Goal: Book appointment/travel/reservation

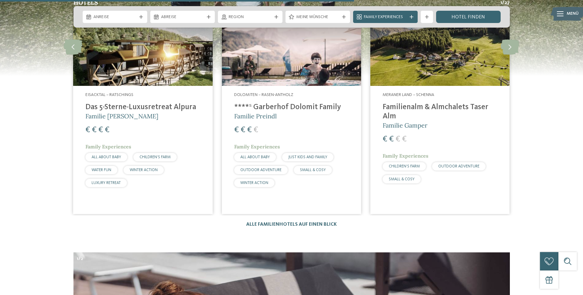
scroll to position [1689, 0]
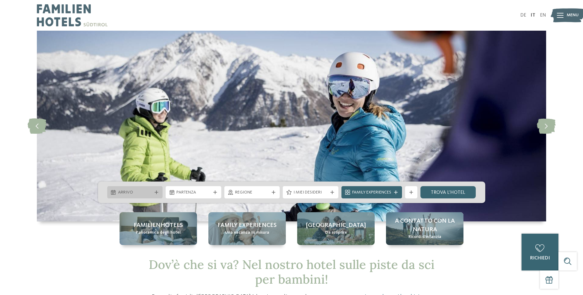
click at [159, 191] on div "Arrivo" at bounding box center [135, 192] width 56 height 12
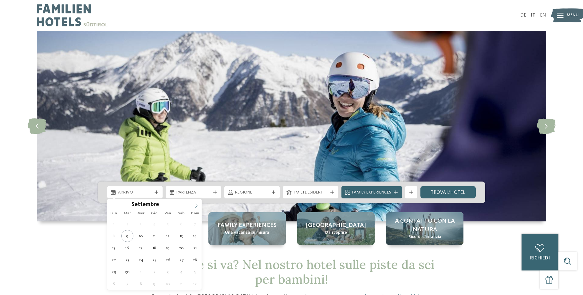
click at [199, 205] on span at bounding box center [196, 204] width 10 height 10
type div "30.12.2025"
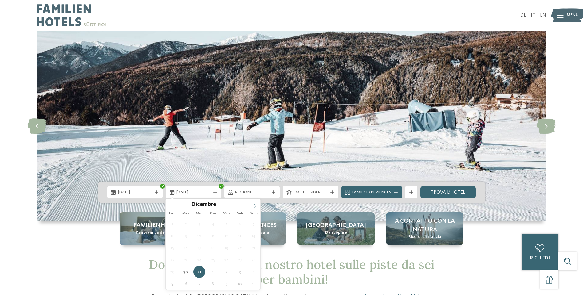
type input "****"
click at [256, 207] on icon at bounding box center [255, 206] width 4 height 4
type div "04.01.2026"
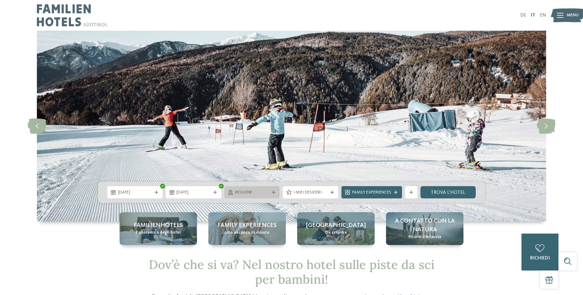
click at [252, 193] on span "Regione" at bounding box center [252, 193] width 34 height 6
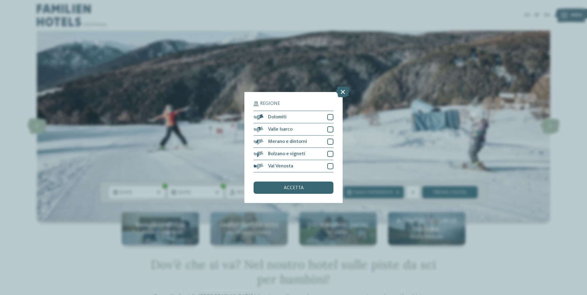
click at [399, 162] on div "Regione Dolomiti" at bounding box center [293, 147] width 587 height 295
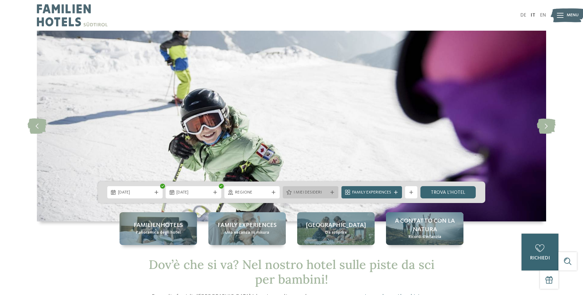
click at [332, 195] on div "I miei desideri" at bounding box center [311, 192] width 56 height 12
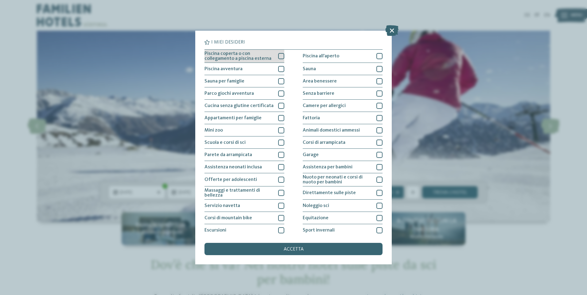
click at [278, 57] on div at bounding box center [281, 56] width 6 height 6
click at [279, 94] on div at bounding box center [281, 94] width 6 height 6
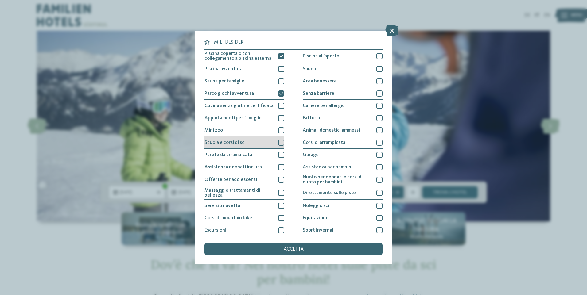
click at [279, 145] on div at bounding box center [281, 143] width 6 height 6
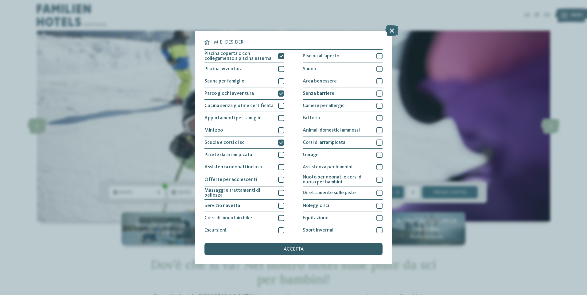
click at [307, 251] on div "accetta" at bounding box center [294, 249] width 178 height 12
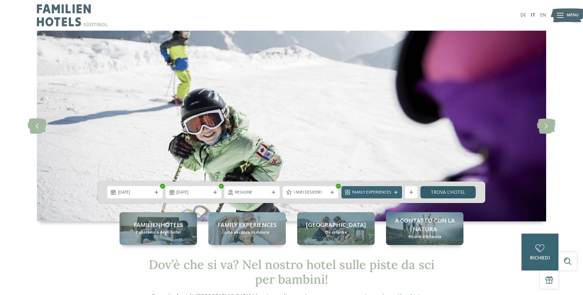
click at [455, 193] on link "trova l’hotel" at bounding box center [448, 192] width 56 height 12
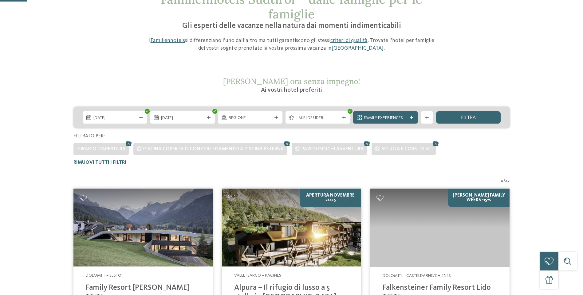
scroll to position [79, 0]
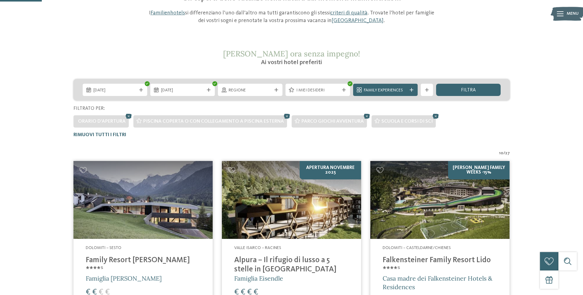
drag, startPoint x: 130, startPoint y: 260, endPoint x: 148, endPoint y: 260, distance: 18.1
click at [130, 260] on h4 "Family Resort [PERSON_NAME] ****ˢ" at bounding box center [143, 265] width 115 height 18
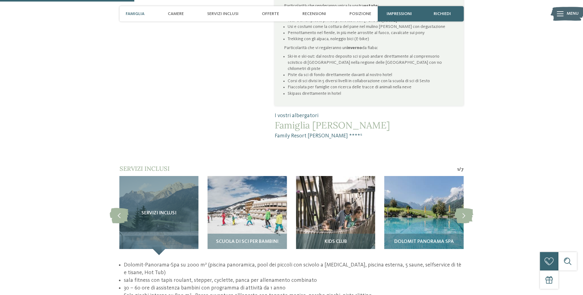
scroll to position [461, 0]
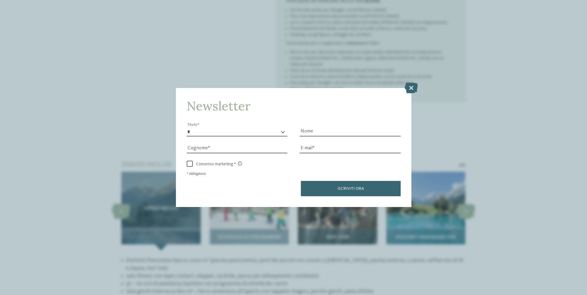
click at [411, 88] on icon at bounding box center [411, 87] width 13 height 11
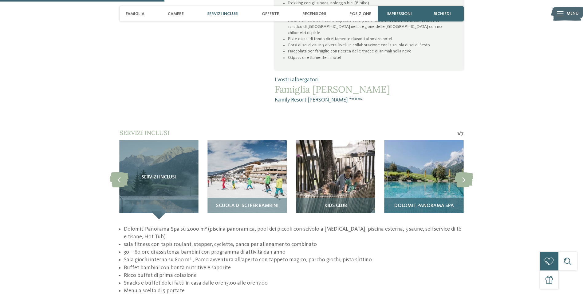
scroll to position [522, 0]
